Goal: Transaction & Acquisition: Purchase product/service

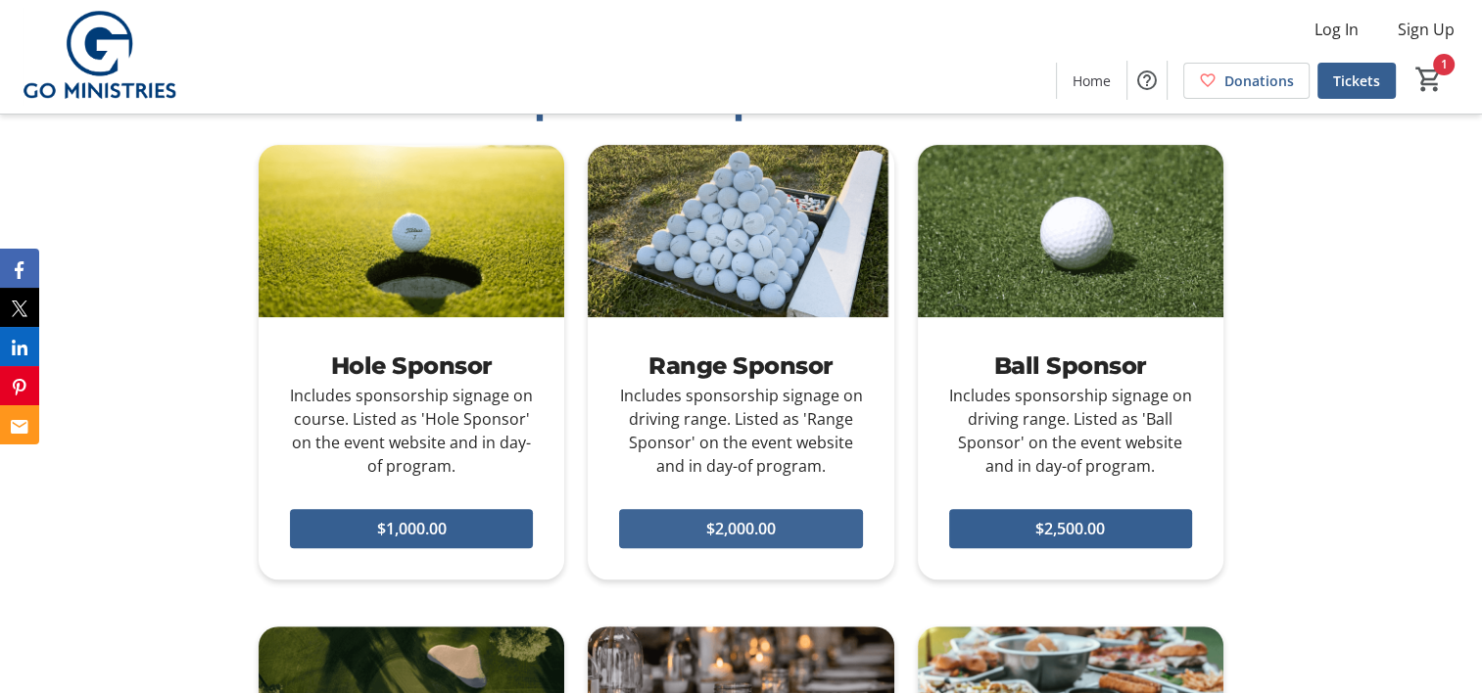
scroll to position [588, 0]
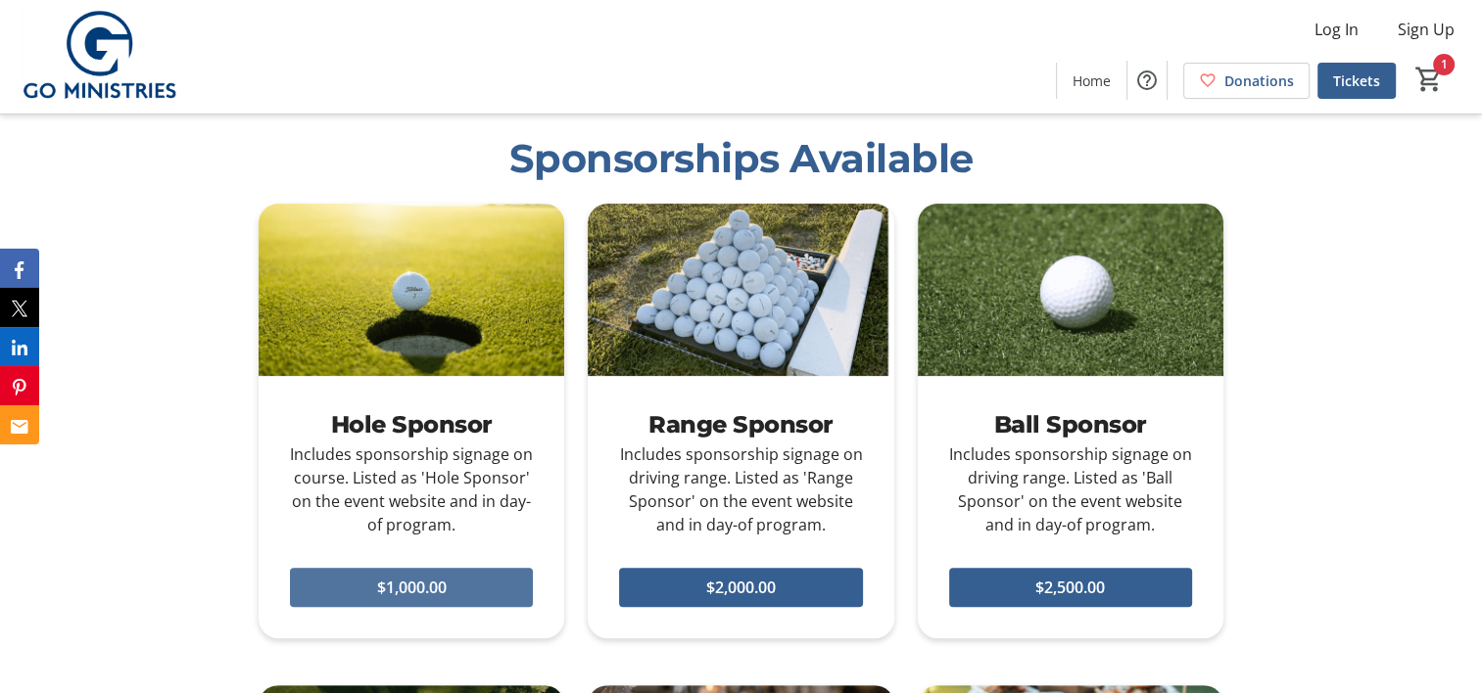
click at [387, 587] on span "$1,000.00" at bounding box center [412, 588] width 70 height 24
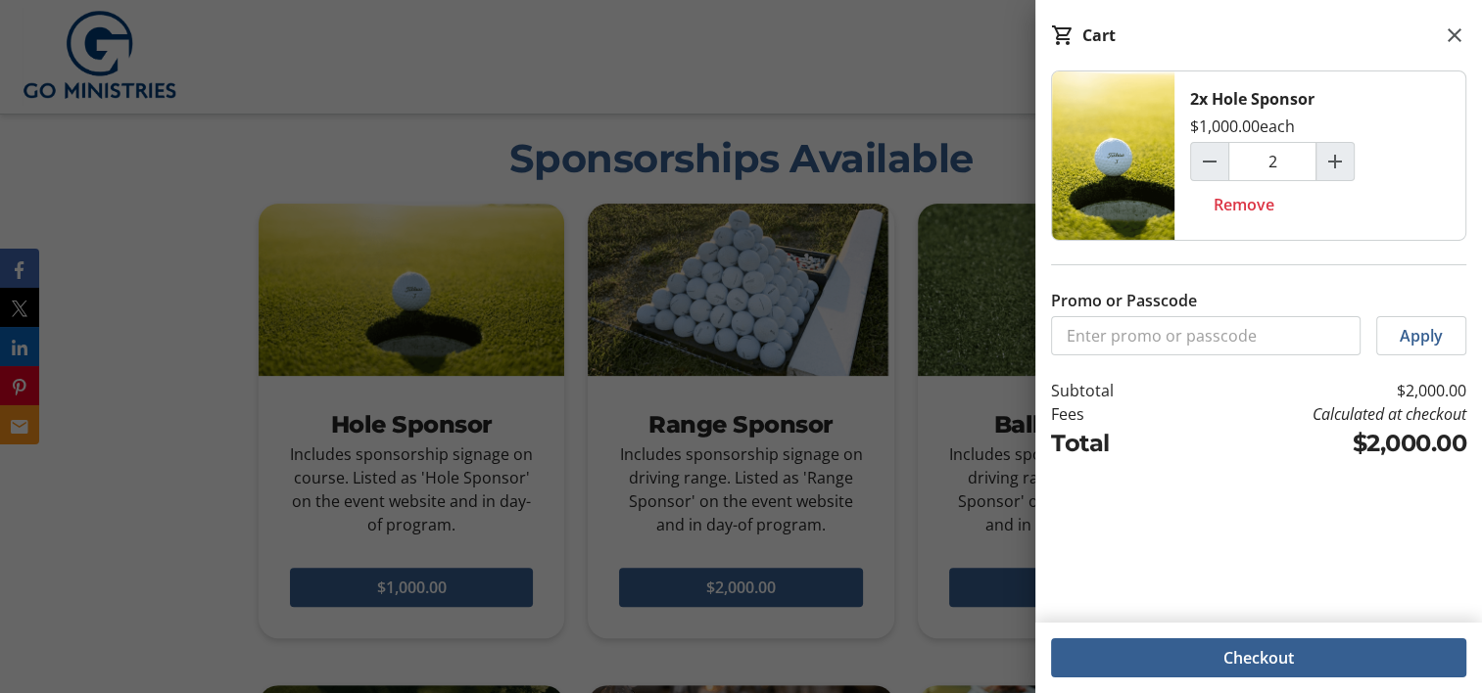
click at [1238, 583] on div "2x Hole Sponsor $1,000.00 each 2 Remove Promo or Passcode Apply Subtotal $2,000…" at bounding box center [1258, 335] width 447 height 529
click at [1183, 526] on div "2x Hole Sponsor $1,000.00 each 2 Remove Promo or Passcode Apply Subtotal $2,000…" at bounding box center [1258, 335] width 447 height 529
click at [1209, 160] on mat-icon "Decrement by one" at bounding box center [1210, 162] width 24 height 24
type input "1"
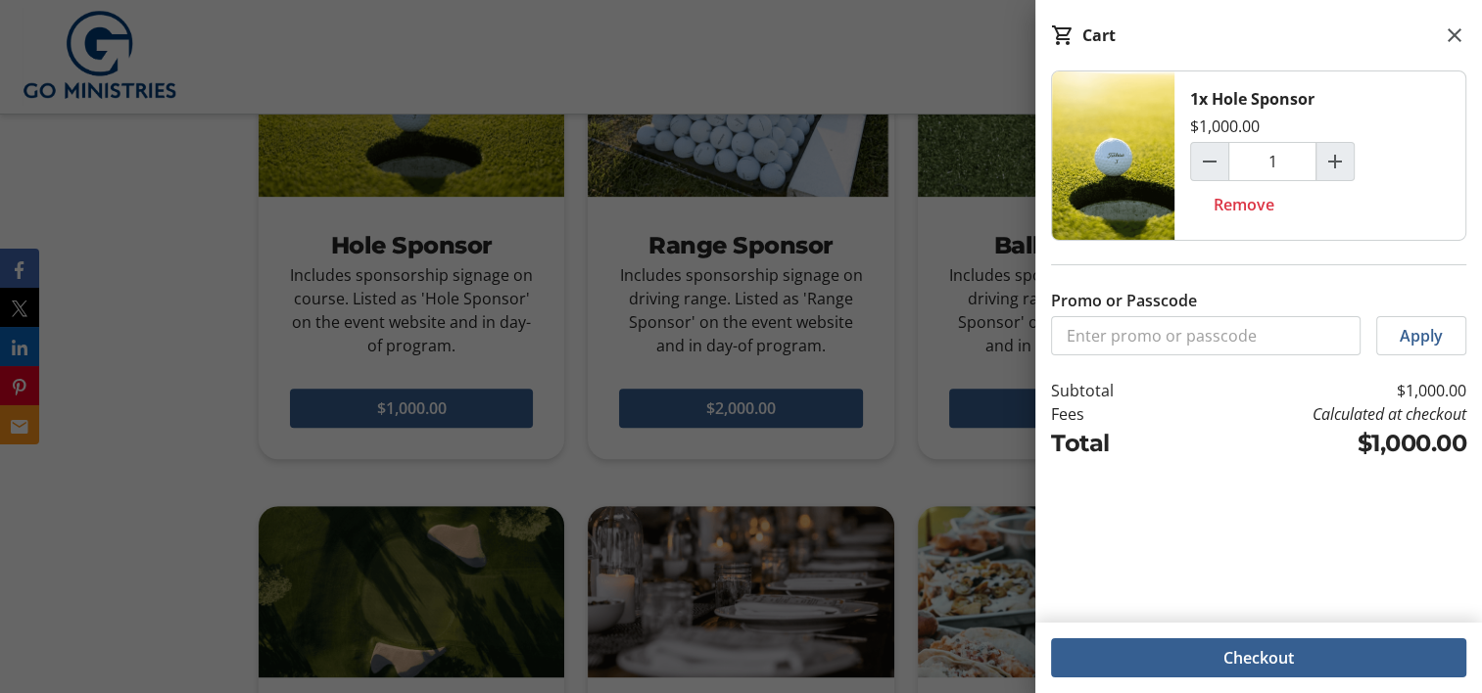
scroll to position [784, 0]
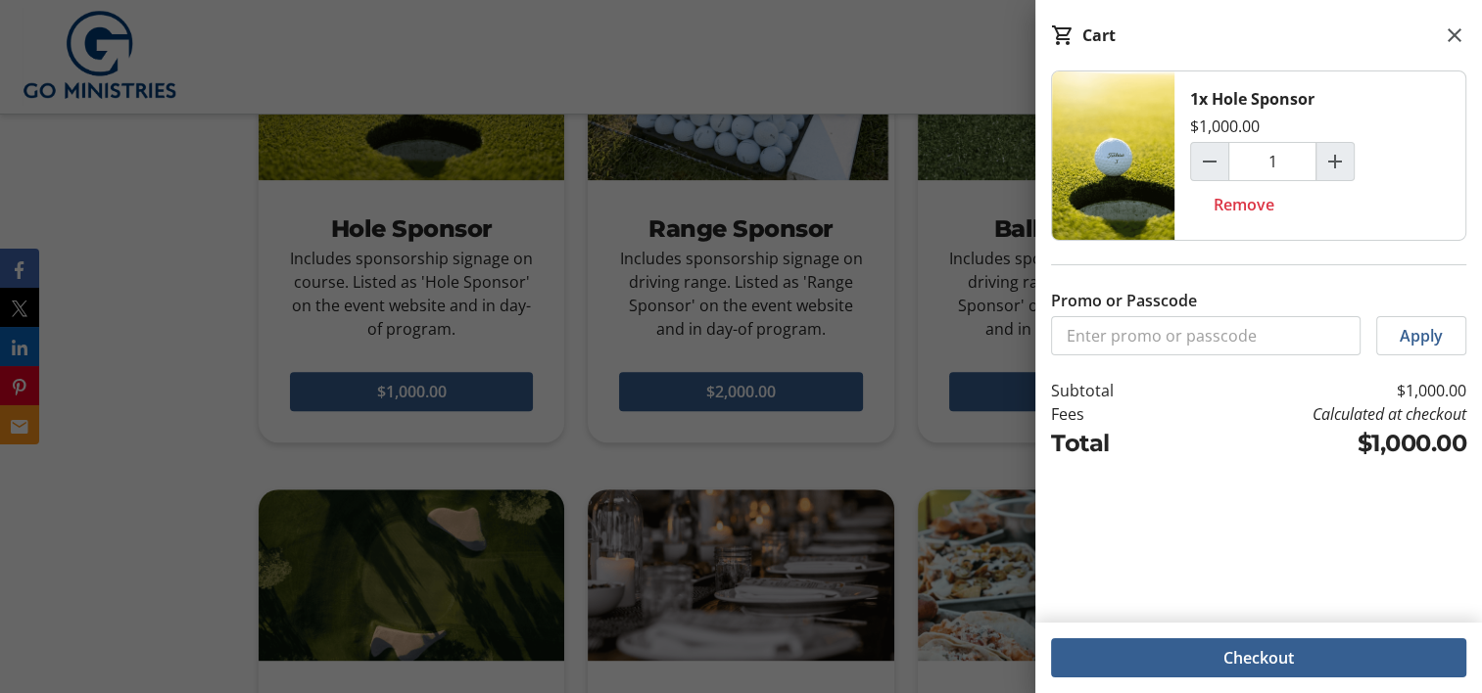
click at [1221, 683] on div "Checkout" at bounding box center [1258, 658] width 447 height 71
click at [1210, 658] on span at bounding box center [1258, 658] width 415 height 47
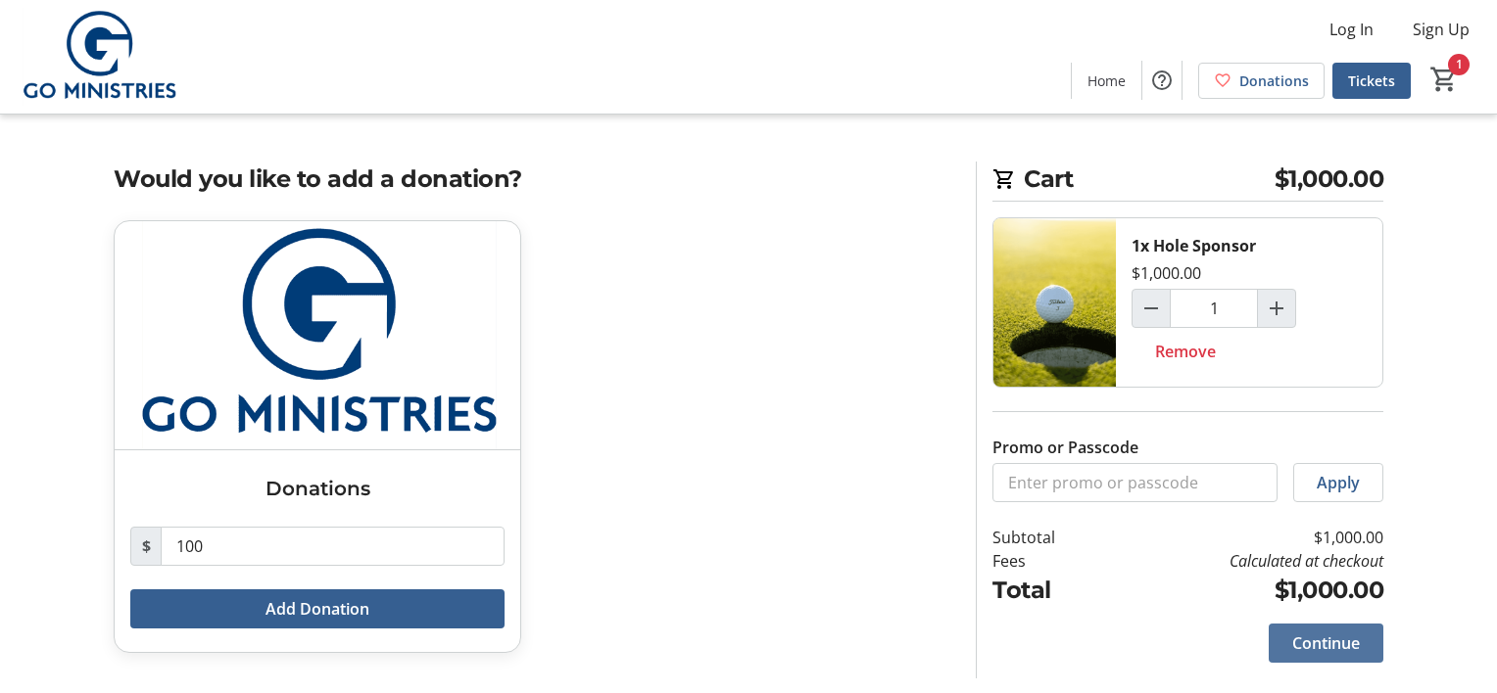
click at [1309, 642] on span "Continue" at bounding box center [1326, 644] width 68 height 24
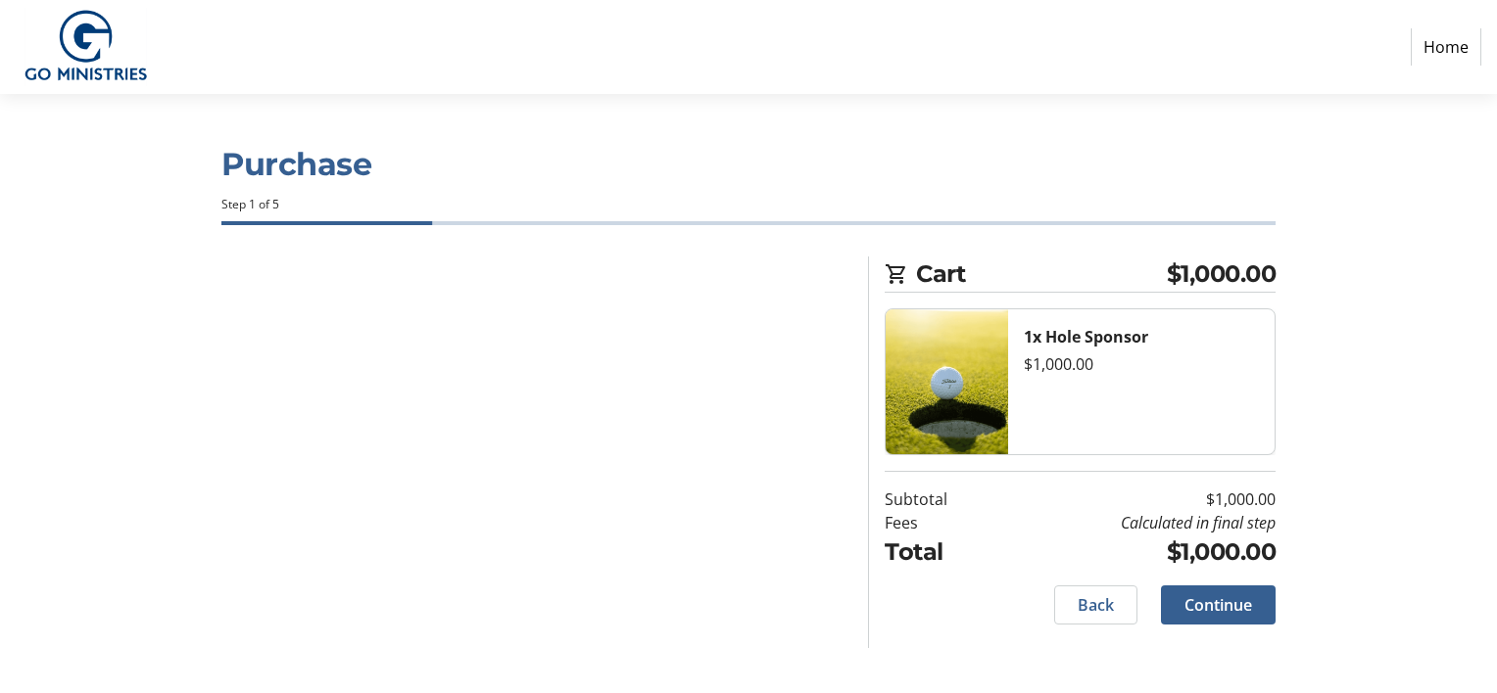
select select
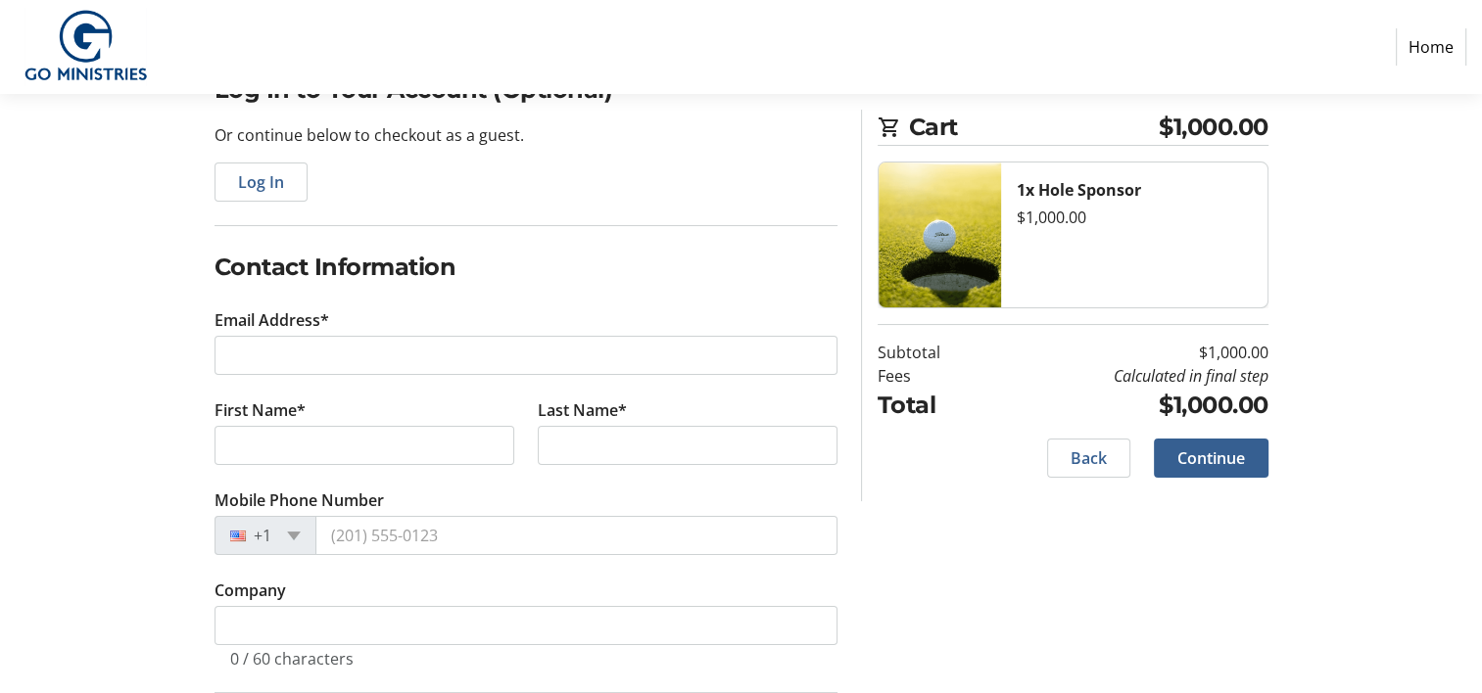
scroll to position [196, 0]
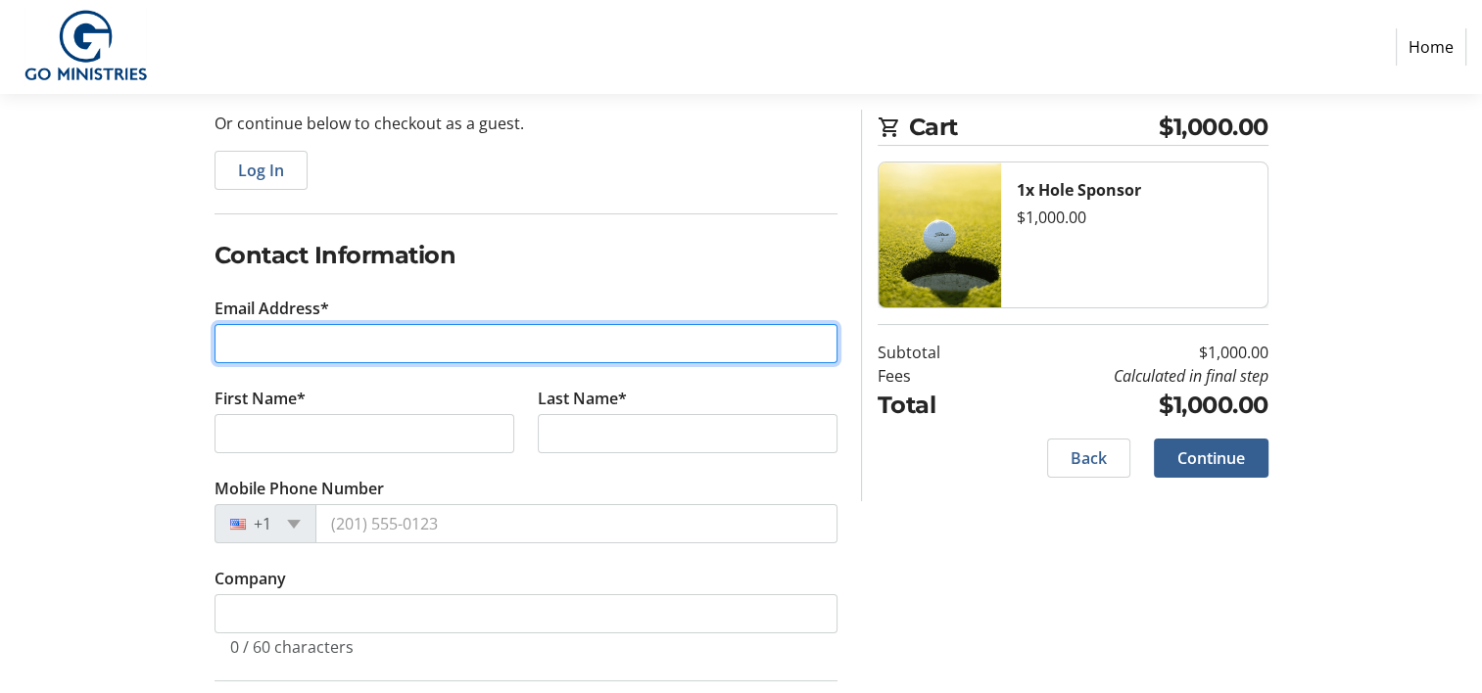
drag, startPoint x: 266, startPoint y: 333, endPoint x: 278, endPoint y: 334, distance: 11.8
click at [270, 333] on input "Email Address*" at bounding box center [526, 343] width 623 height 39
type input "[PERSON_NAME][EMAIL_ADDRESS][PERSON_NAME][DOMAIN_NAME]"
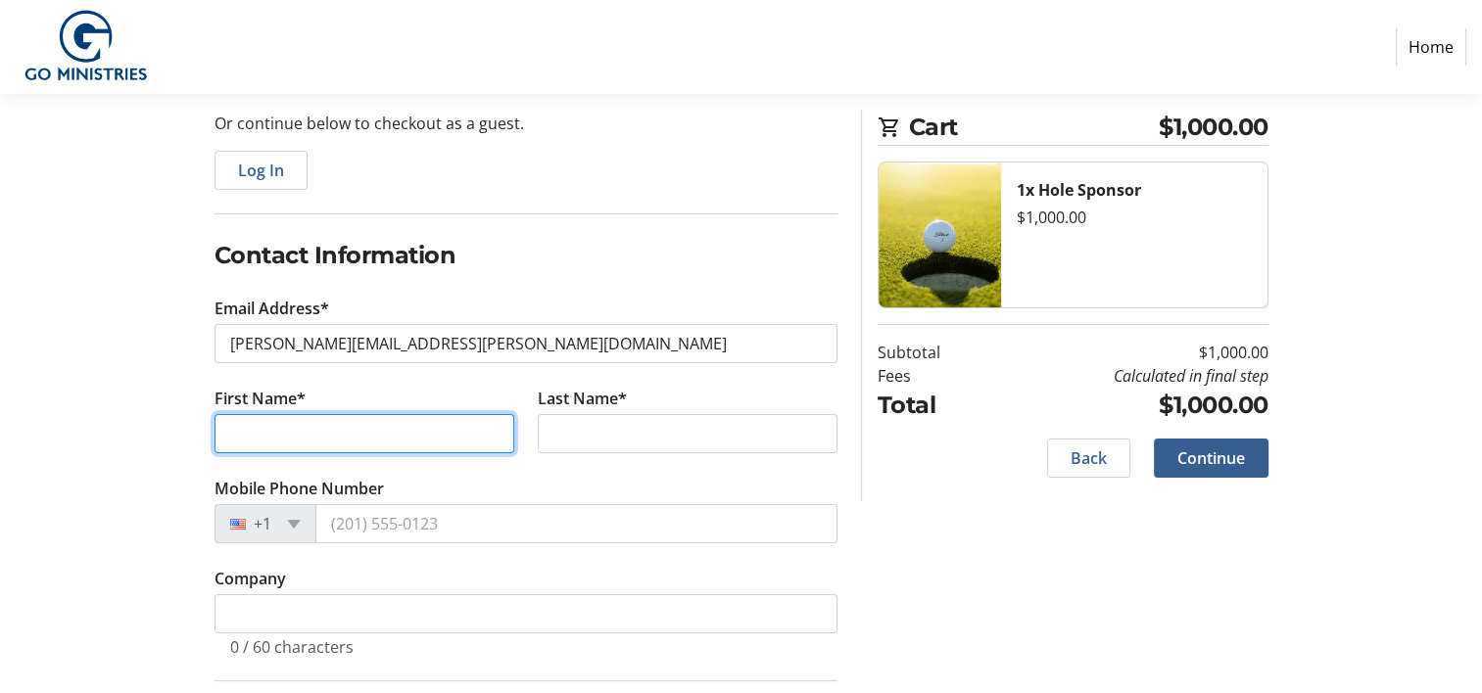
type input "[PERSON_NAME]"
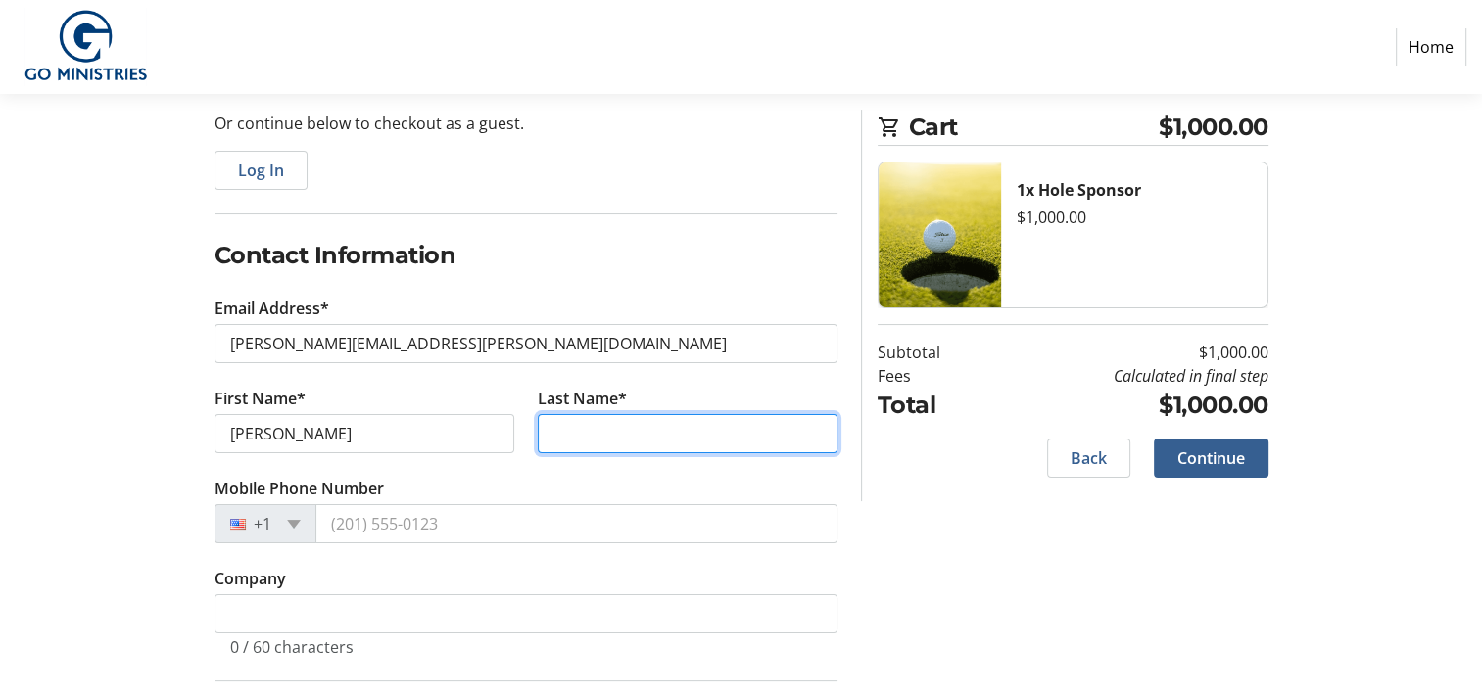
type input "[PERSON_NAME]"
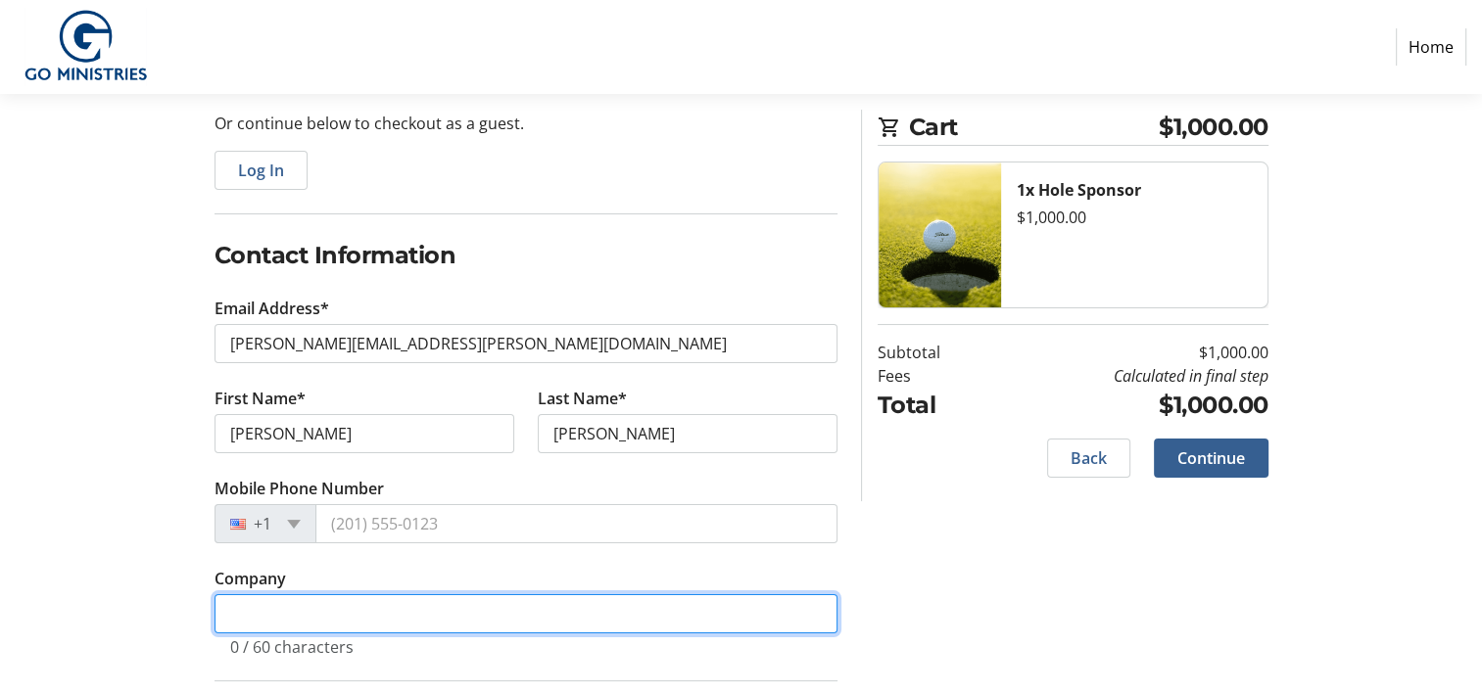
type input "Direct Roots"
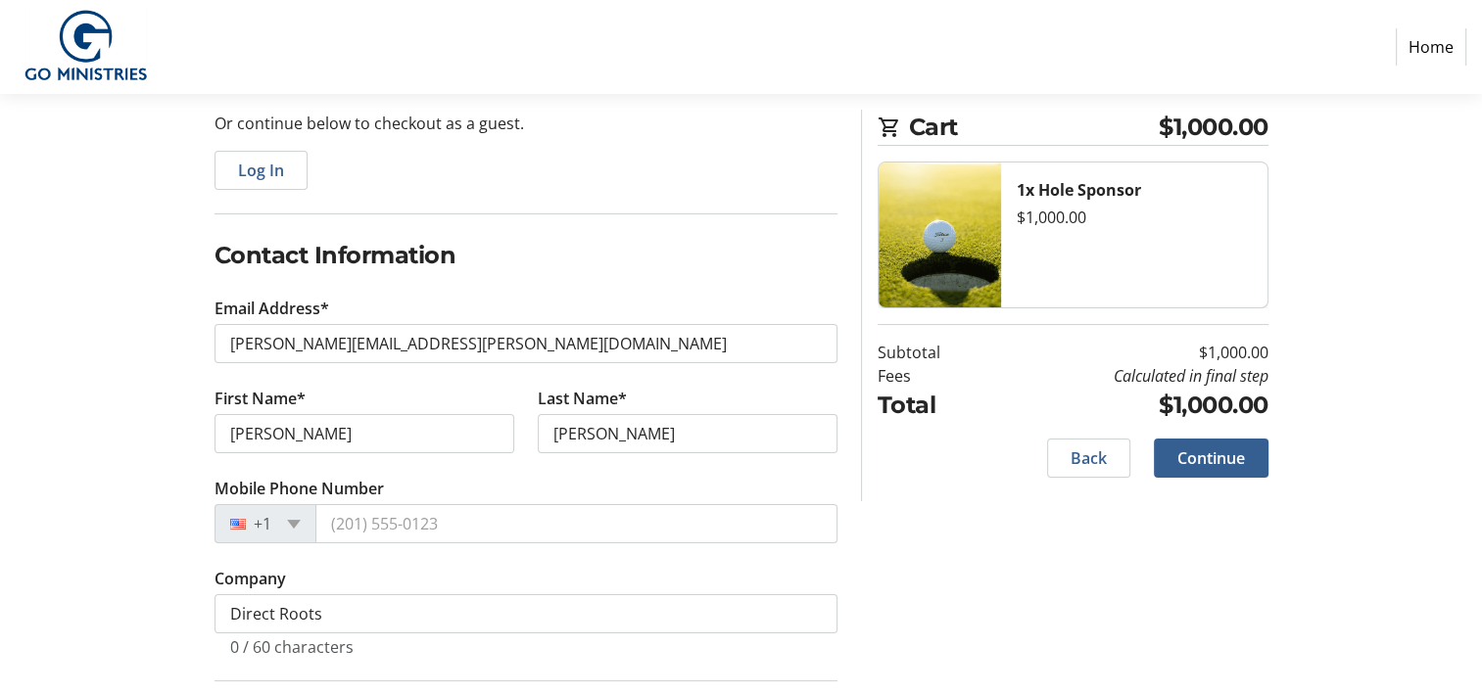
select select "US"
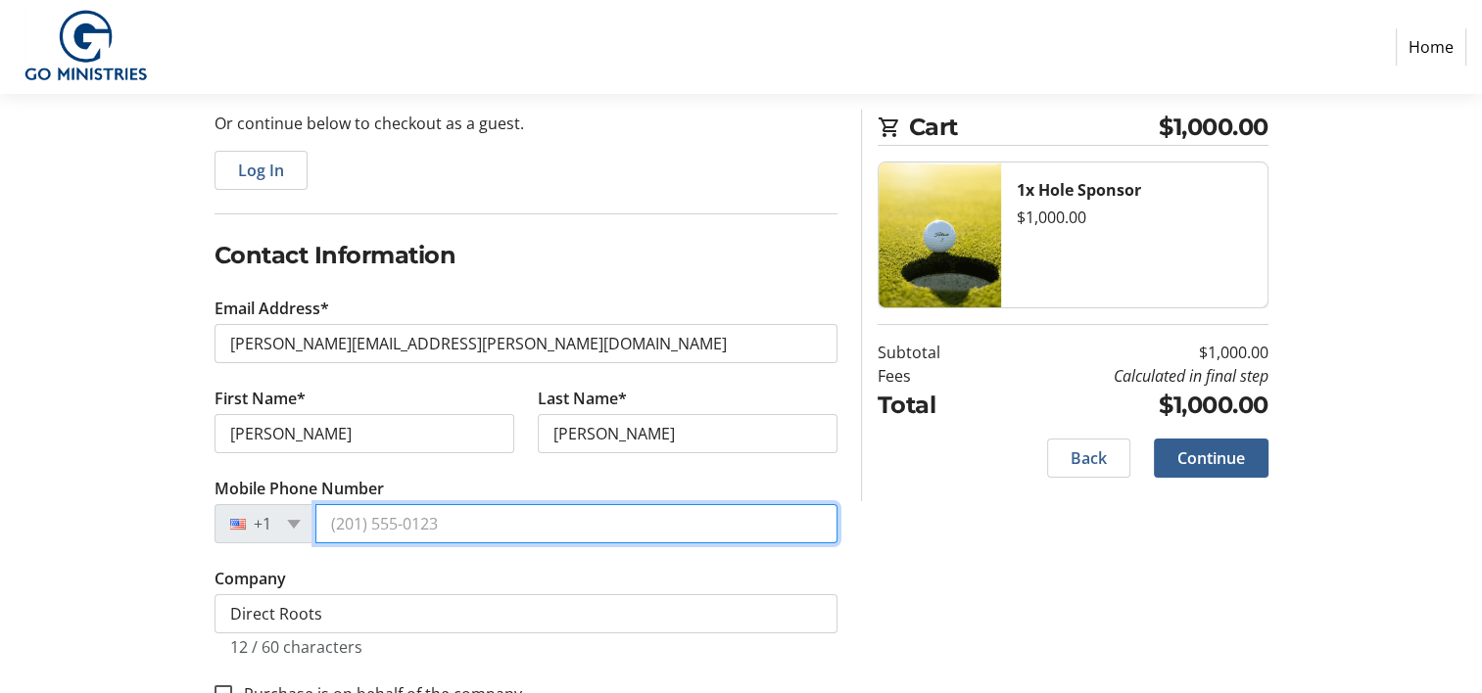
type input "[PHONE_NUMBER]"
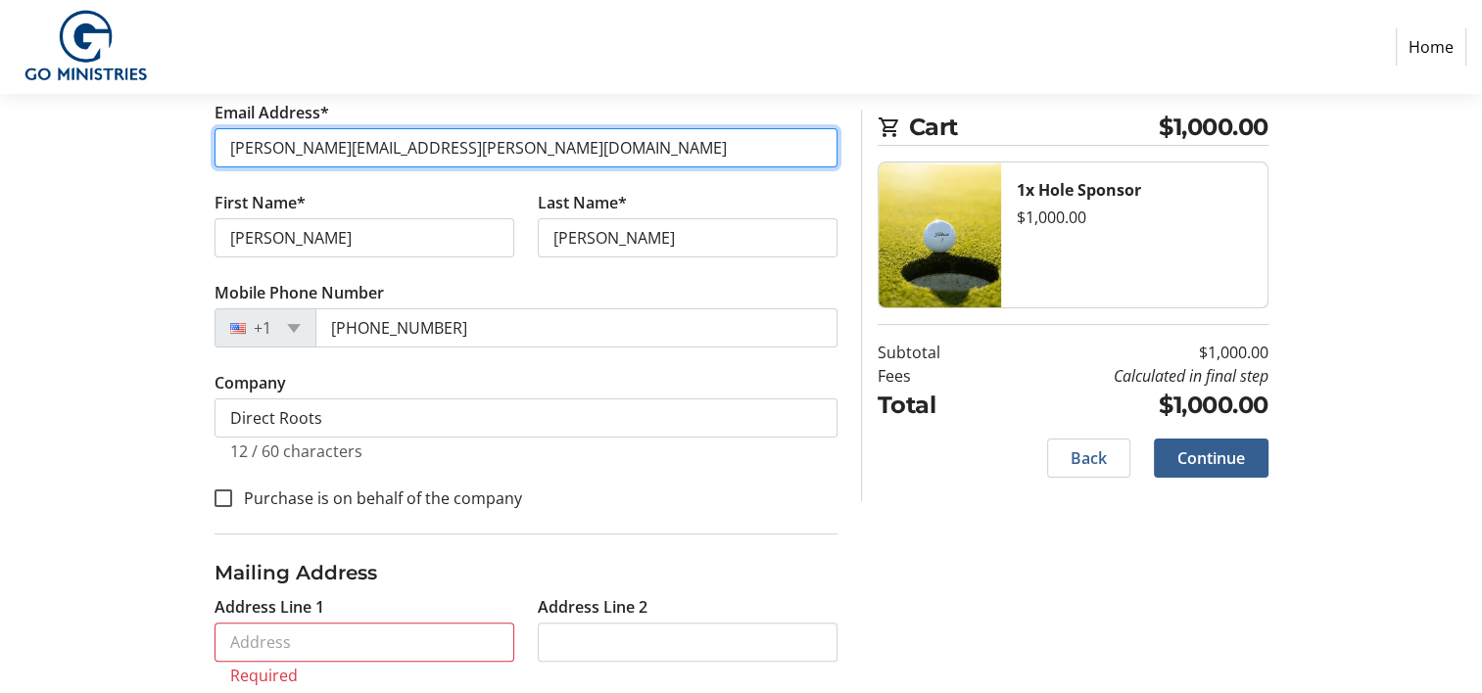
scroll to position [654, 0]
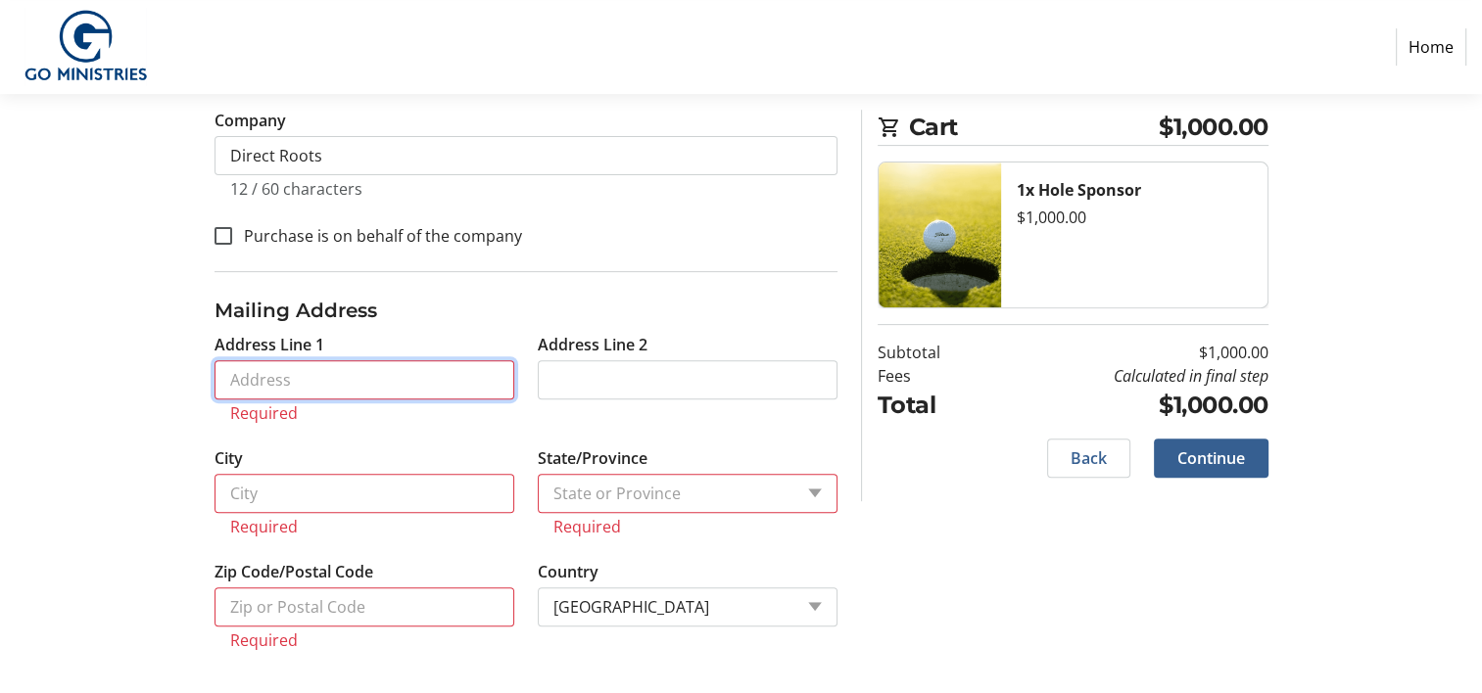
click at [304, 372] on input "Address Line 1" at bounding box center [365, 379] width 300 height 39
type input "2751"
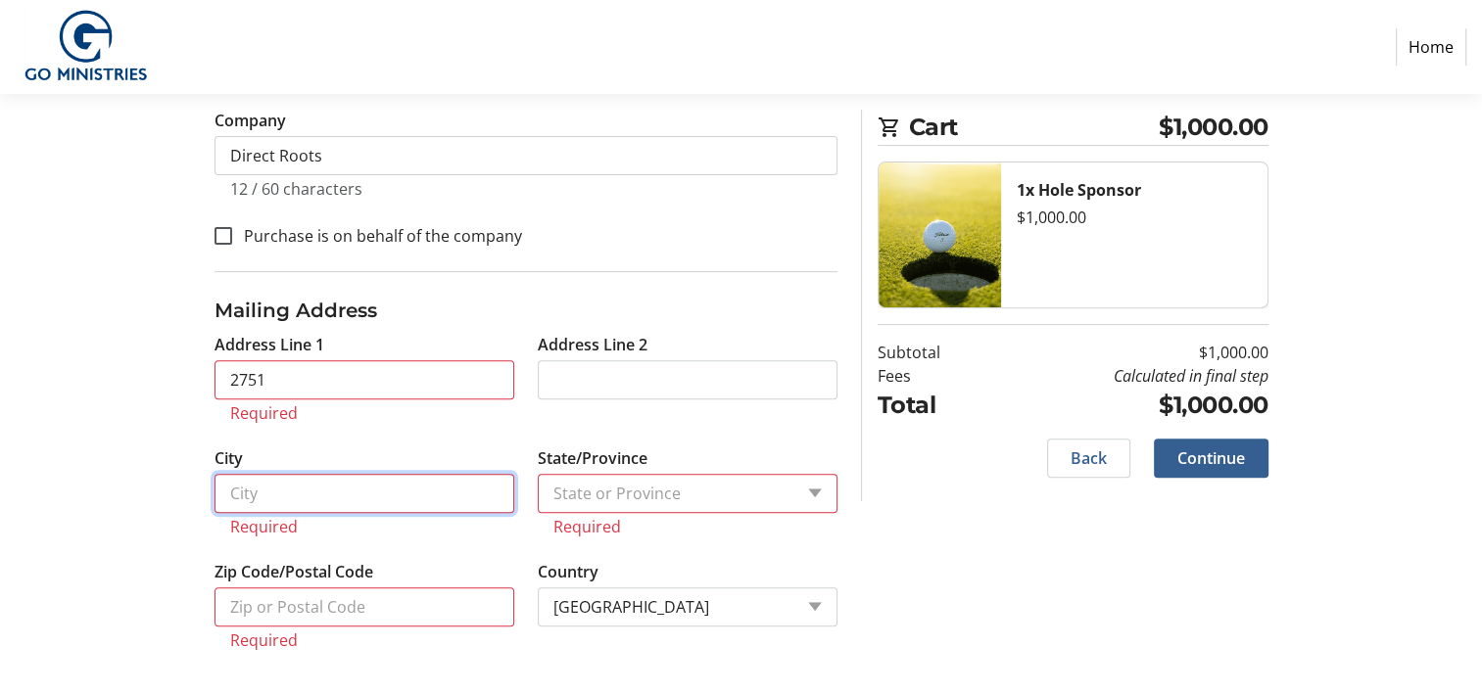
type input "Nogales"
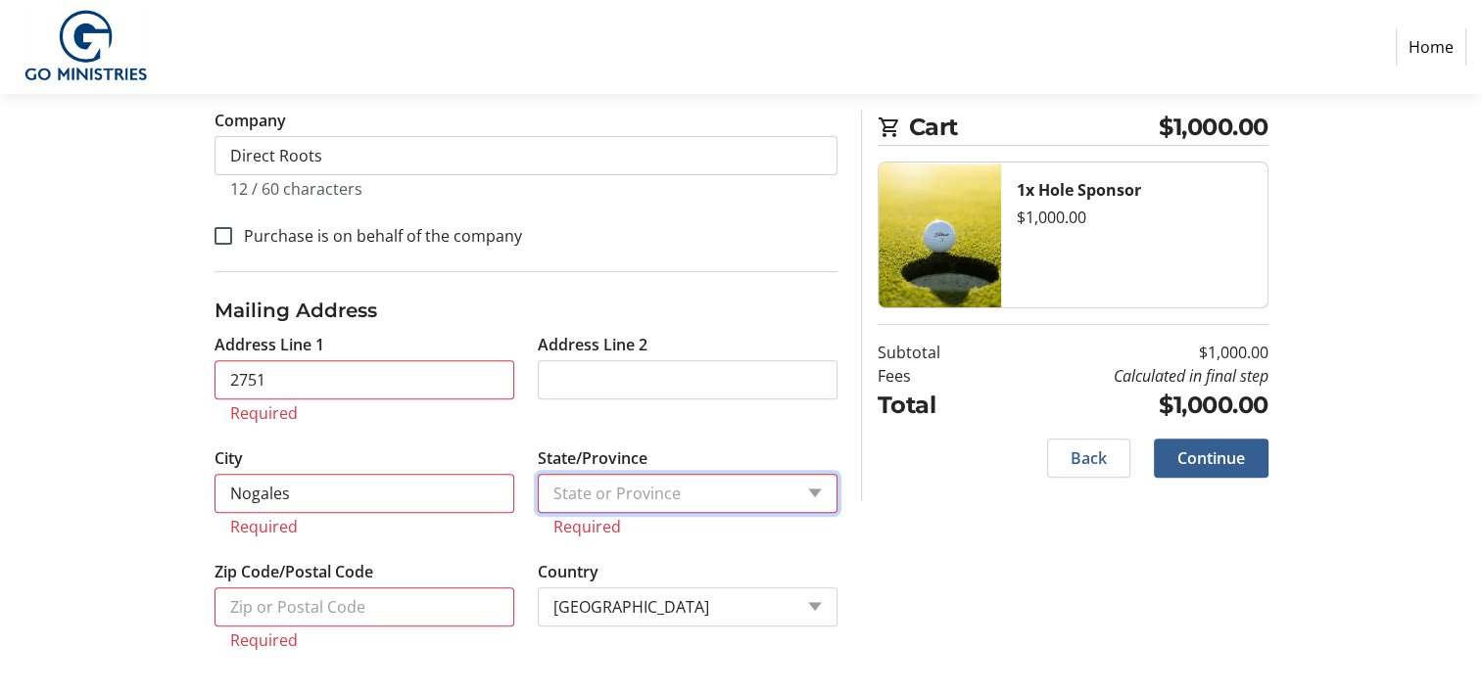
select select "AZ"
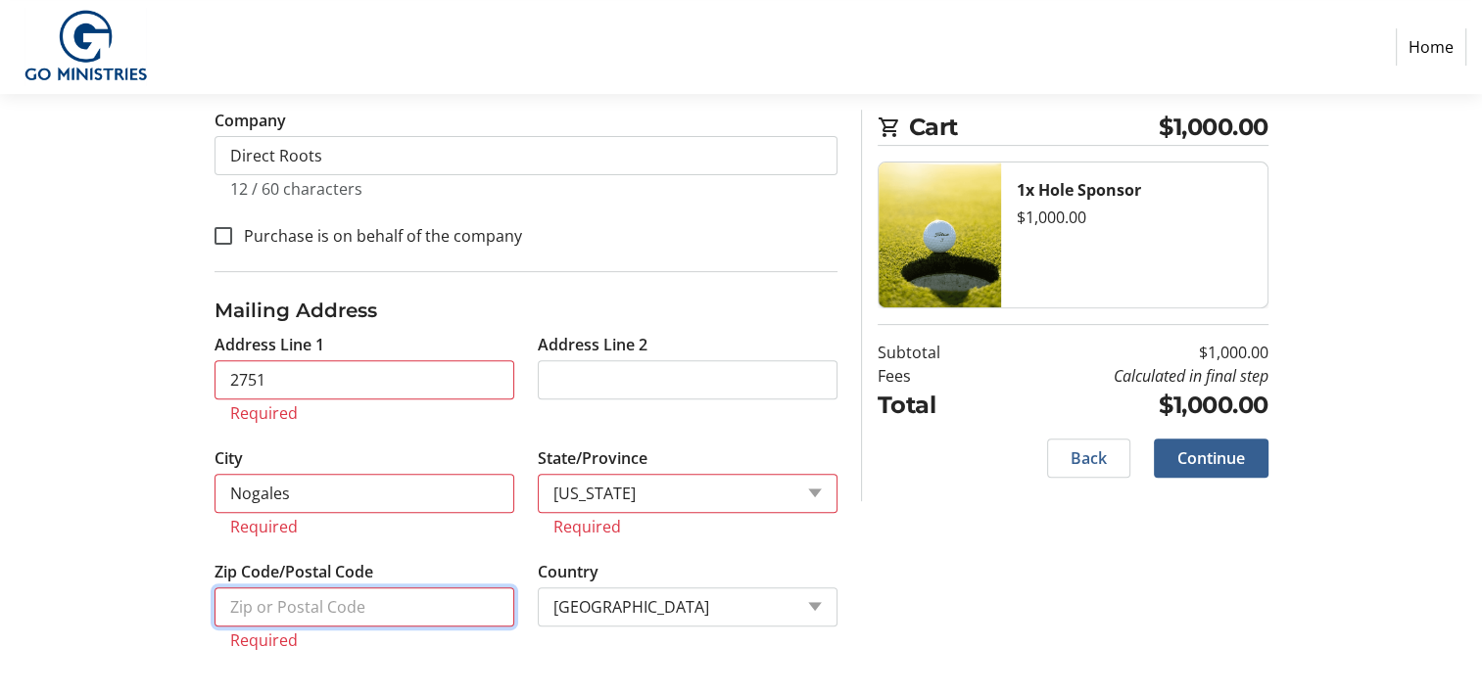
type input "85621"
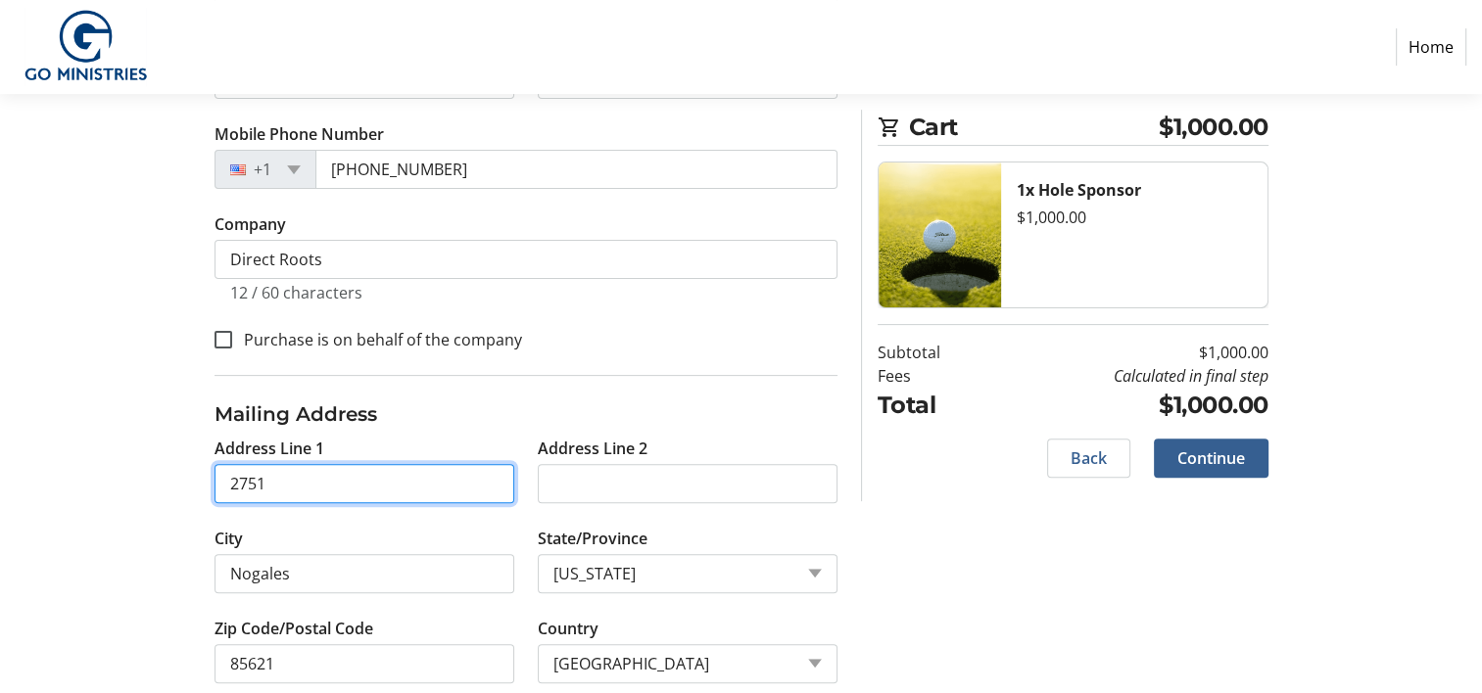
scroll to position [584, 0]
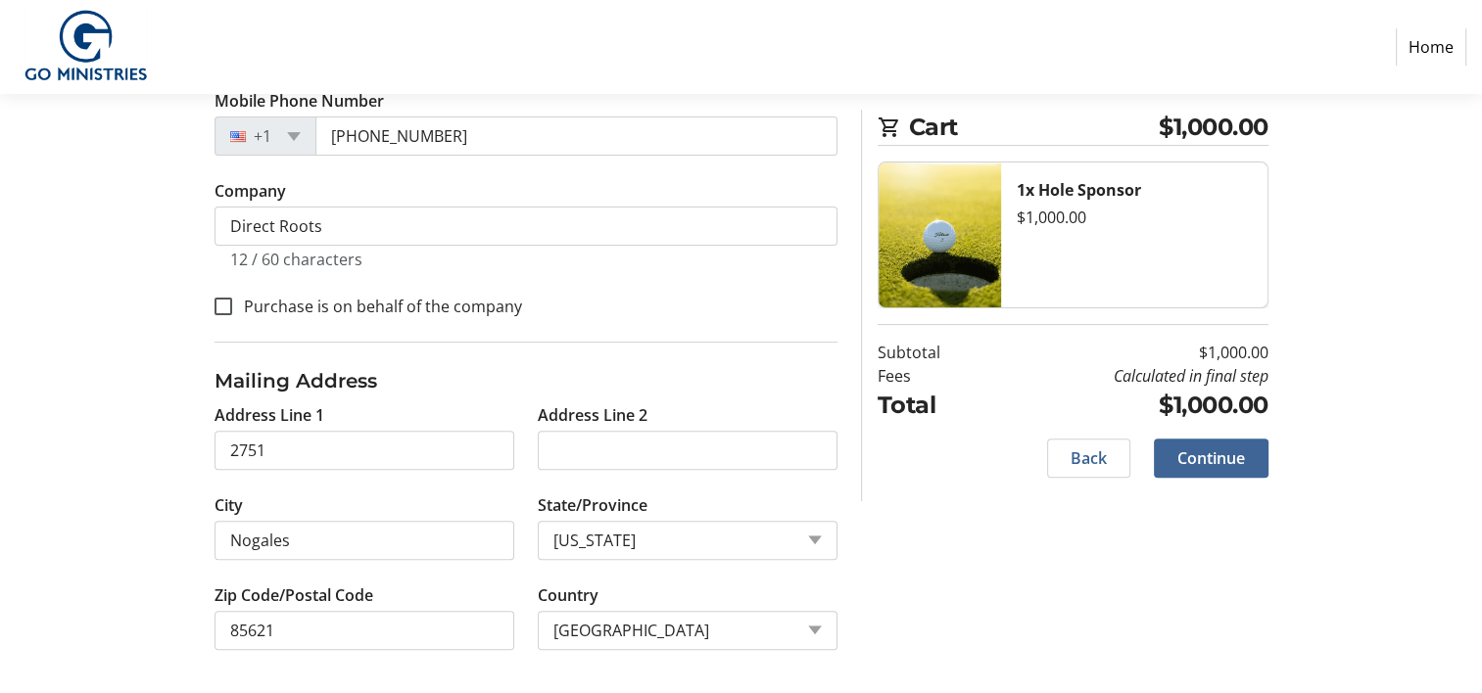
click at [1207, 455] on span "Continue" at bounding box center [1211, 459] width 68 height 24
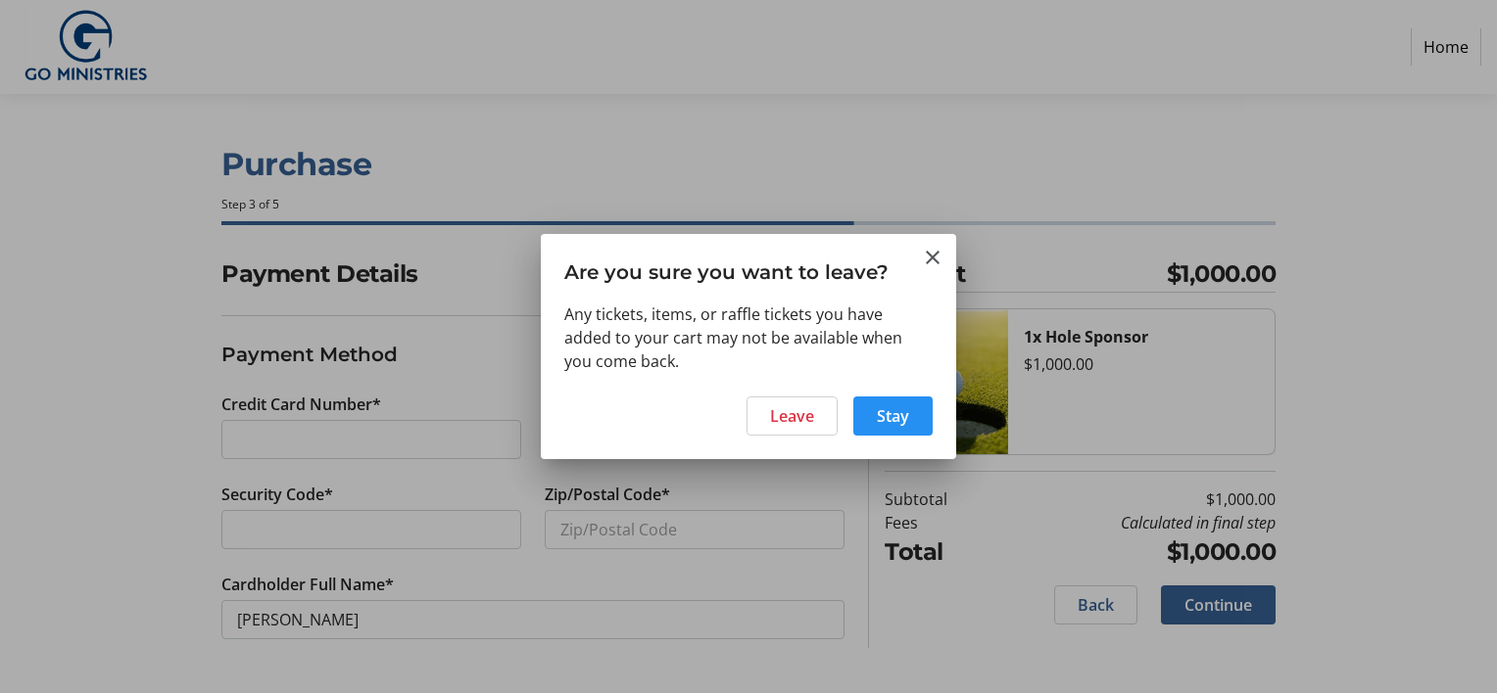
click at [893, 415] on span "Stay" at bounding box center [893, 417] width 32 height 24
